Goal: Transaction & Acquisition: Purchase product/service

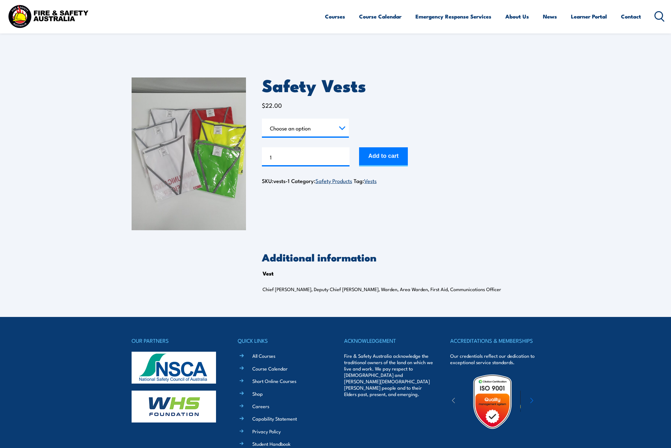
click at [335, 125] on select "Choose an option Chief [PERSON_NAME] Deputy Chief Warden Warden Area Warden Fir…" at bounding box center [305, 128] width 87 height 19
click at [262, 119] on select "Choose an option Chief [PERSON_NAME] Deputy Chief Warden Warden Area Warden Fir…" at bounding box center [305, 128] width 87 height 19
select select "Chief Warden"
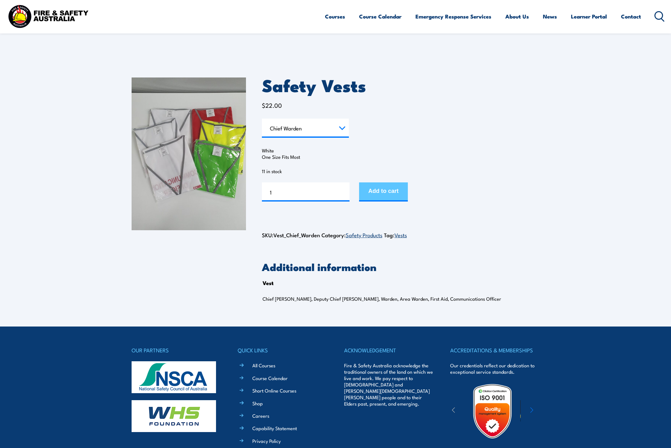
click at [378, 191] on button "Add to cart" at bounding box center [383, 191] width 49 height 19
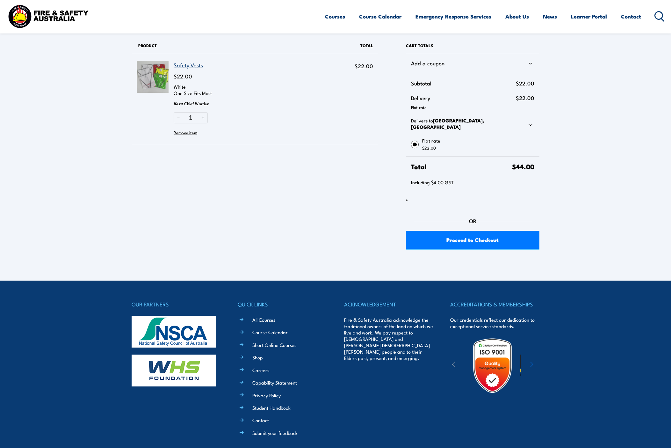
click at [185, 65] on link "Safety Vests" at bounding box center [188, 65] width 29 height 8
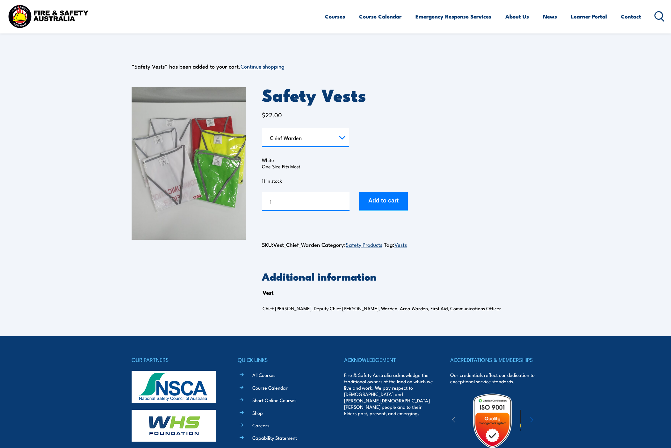
click at [341, 135] on select "Choose an option Chief [PERSON_NAME] Deputy Chief Warden Warden Area Warden Fir…" at bounding box center [305, 137] width 87 height 19
click at [262, 128] on select "Choose an option Chief Warden Deputy Chief Warden Warden Area Warden First Aid …" at bounding box center [305, 137] width 87 height 19
select select "Warden"
click at [344, 199] on input "2" at bounding box center [306, 201] width 88 height 19
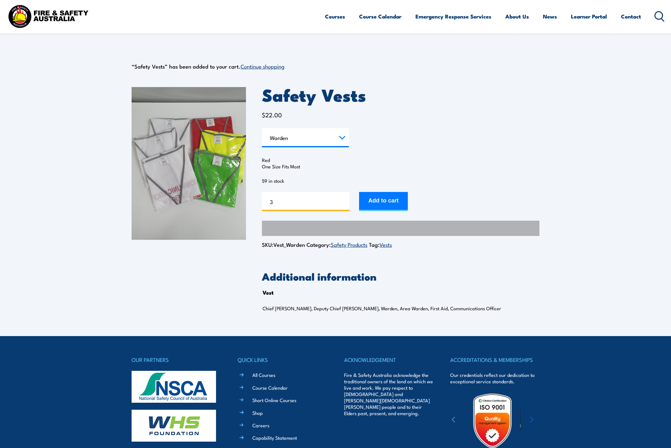
click at [344, 199] on input "3" at bounding box center [306, 201] width 88 height 19
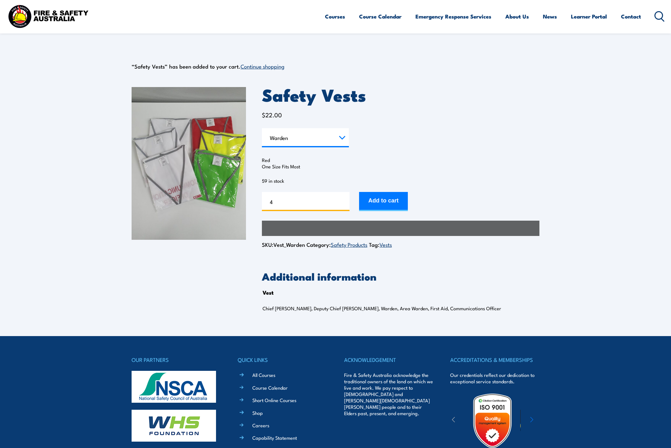
click at [344, 199] on input "4" at bounding box center [306, 201] width 88 height 19
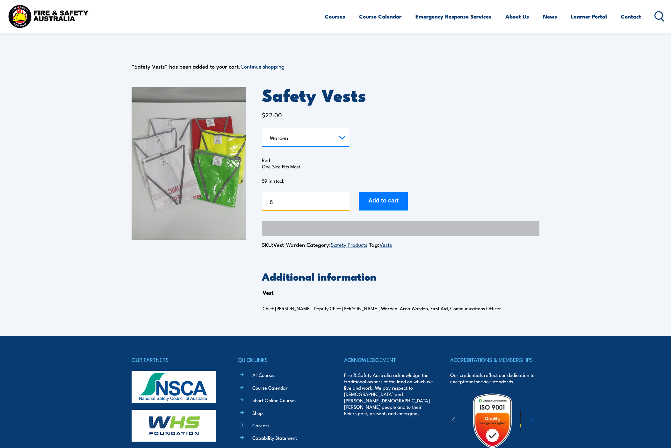
click at [344, 199] on input "5" at bounding box center [306, 201] width 88 height 19
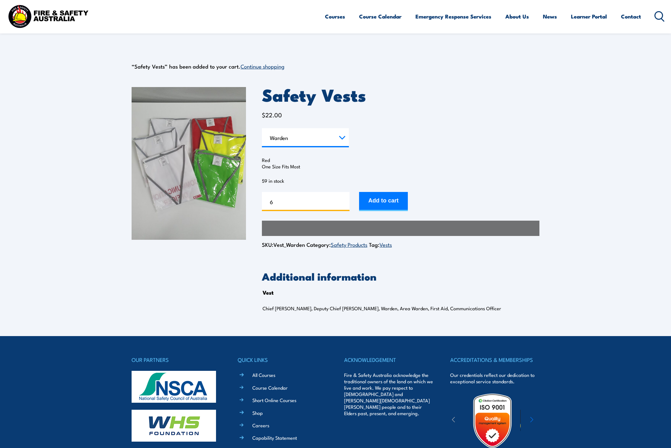
type input "6"
click at [344, 199] on input "6" at bounding box center [306, 201] width 88 height 19
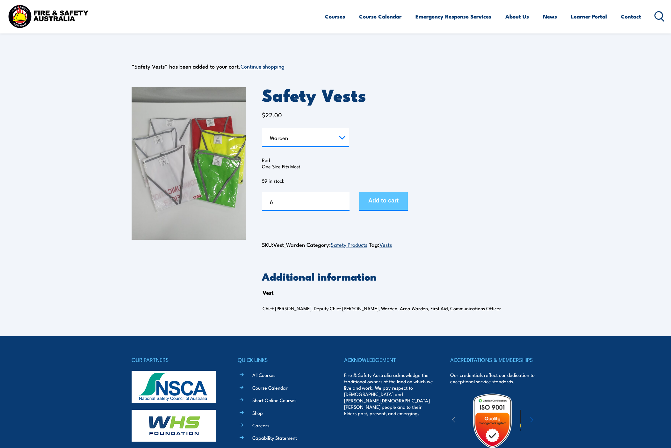
click at [373, 199] on button "Add to cart" at bounding box center [383, 201] width 49 height 19
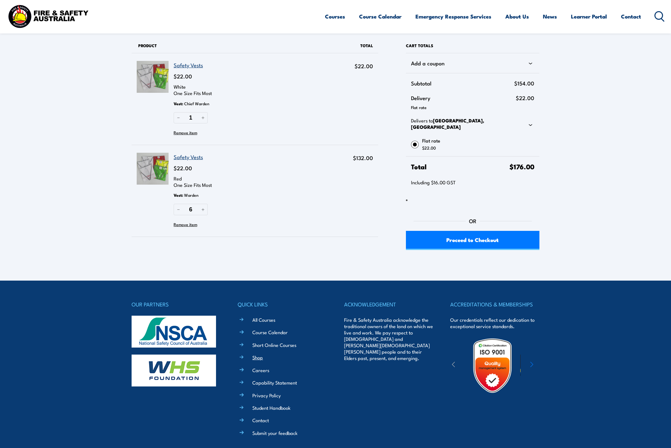
click at [256, 354] on link "Shop" at bounding box center [257, 357] width 11 height 7
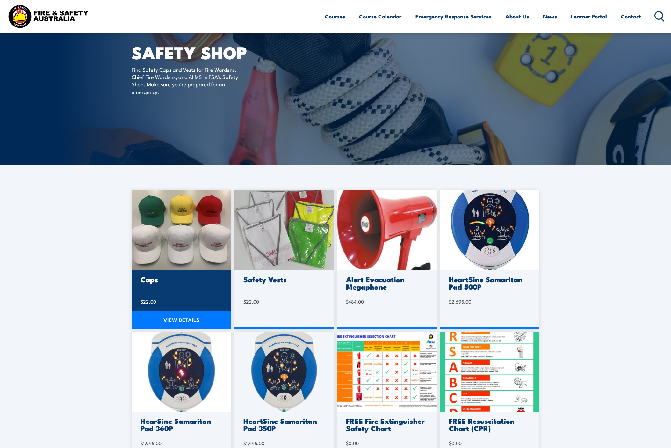
scroll to position [32, 0]
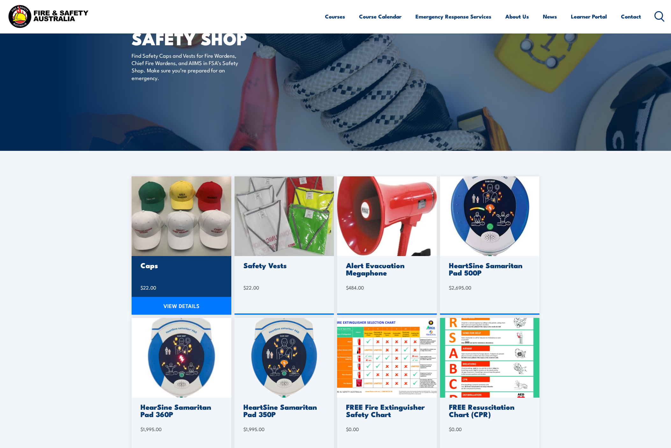
click at [154, 252] on img at bounding box center [182, 216] width 100 height 80
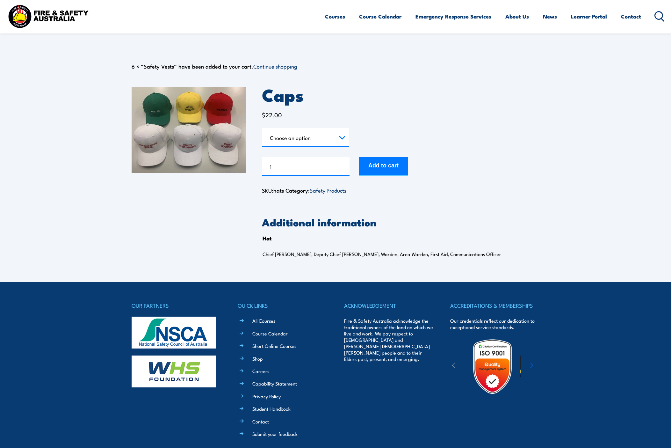
click at [328, 143] on select "Choose an option Chief Warden Deputy Chief Warden Warden Area Warden First Aid …" at bounding box center [305, 137] width 87 height 19
click at [262, 128] on select "Choose an option Chief Warden Deputy Chief Warden Warden Area Warden First Aid …" at bounding box center [305, 137] width 87 height 19
select select "Chief Warden"
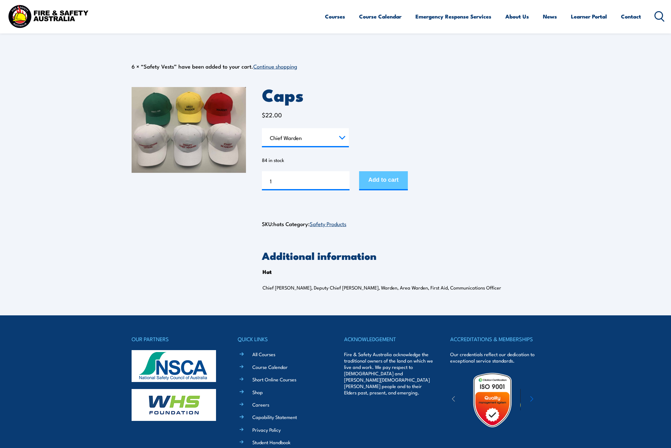
click at [382, 179] on button "Add to cart" at bounding box center [383, 180] width 49 height 19
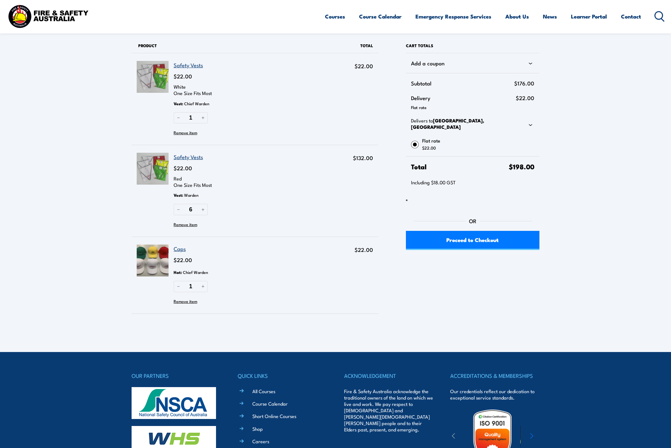
click at [180, 249] on link "Caps" at bounding box center [180, 248] width 12 height 8
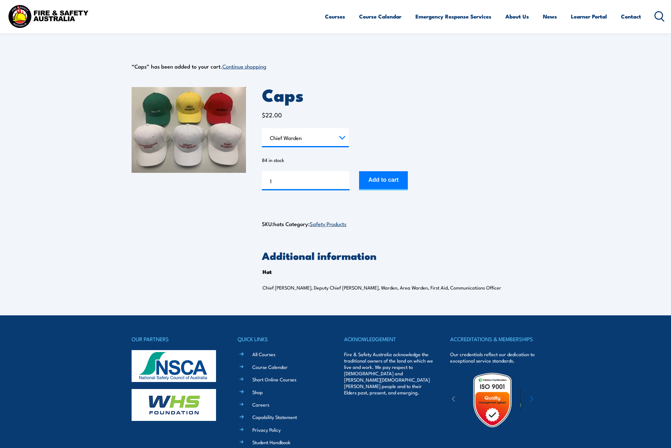
click at [338, 139] on select "Choose an option Chief [PERSON_NAME] Deputy Chief Warden Warden Area Warden Fir…" at bounding box center [305, 137] width 87 height 19
click at [262, 128] on select "Choose an option Chief [PERSON_NAME] Deputy Chief Warden Warden Area Warden Fir…" at bounding box center [305, 137] width 87 height 19
select select "Warden"
click at [343, 178] on input "2" at bounding box center [306, 180] width 88 height 19
click at [343, 178] on input "3" at bounding box center [306, 180] width 88 height 19
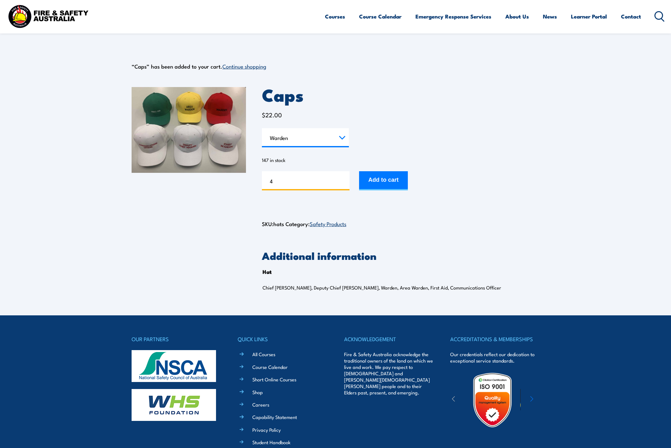
click at [343, 178] on input "4" at bounding box center [306, 180] width 88 height 19
click at [343, 178] on input "5" at bounding box center [306, 180] width 88 height 19
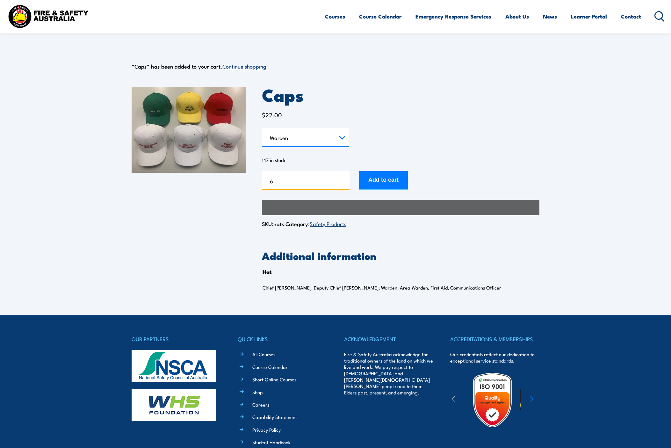
type input "6"
click at [343, 178] on input "6" at bounding box center [306, 180] width 88 height 19
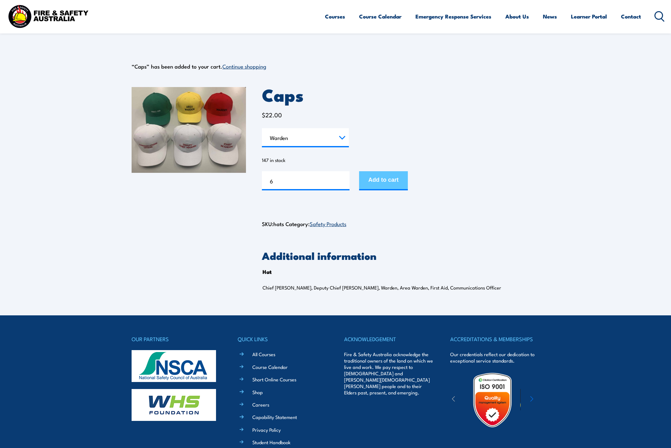
click at [393, 179] on button "Add to cart" at bounding box center [383, 180] width 49 height 19
